Goal: Transaction & Acquisition: Purchase product/service

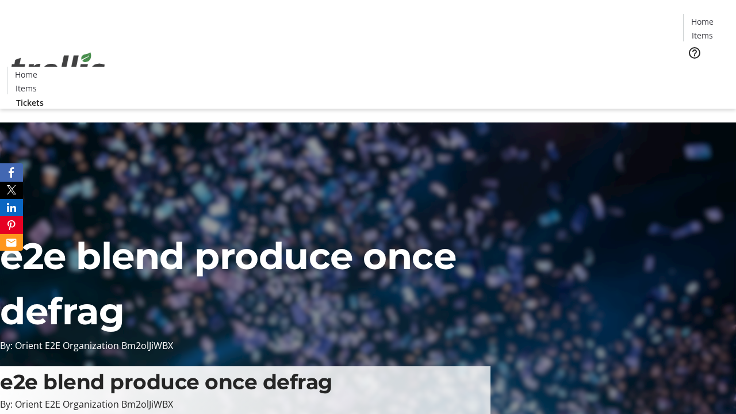
click at [692, 67] on span "Tickets" at bounding box center [706, 73] width 28 height 12
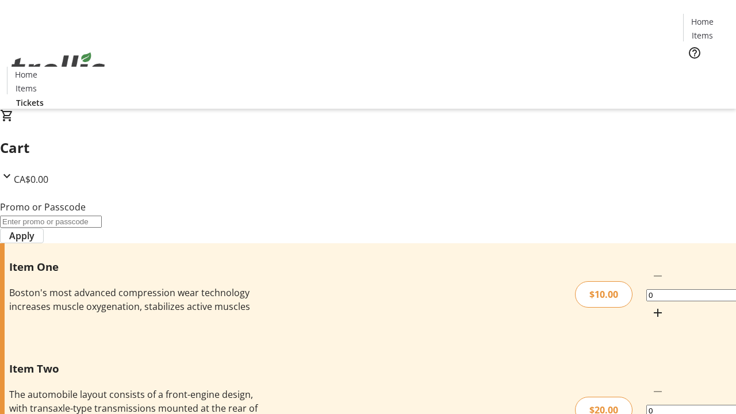
click at [651, 306] on mat-icon "Increment by one" at bounding box center [658, 313] width 14 height 14
type input "1"
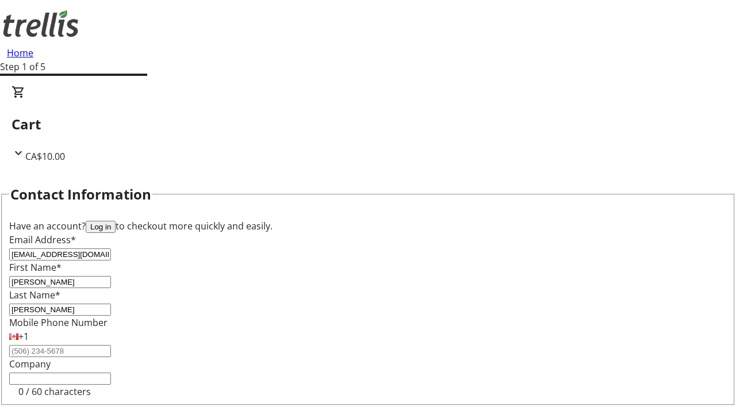
type input "[PERSON_NAME]"
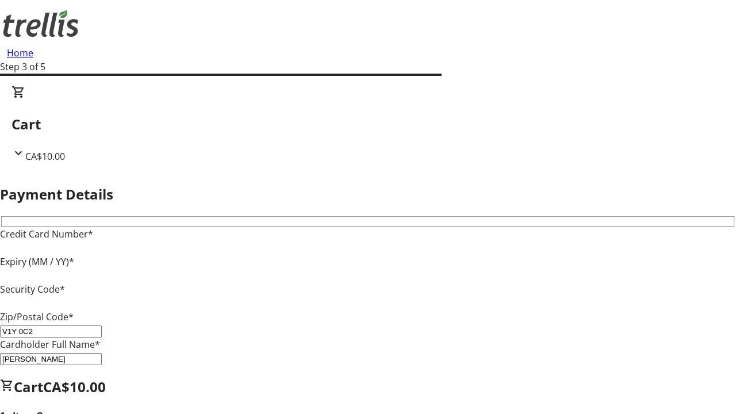
type input "V1Y 0C2"
